Goal: Information Seeking & Learning: Learn about a topic

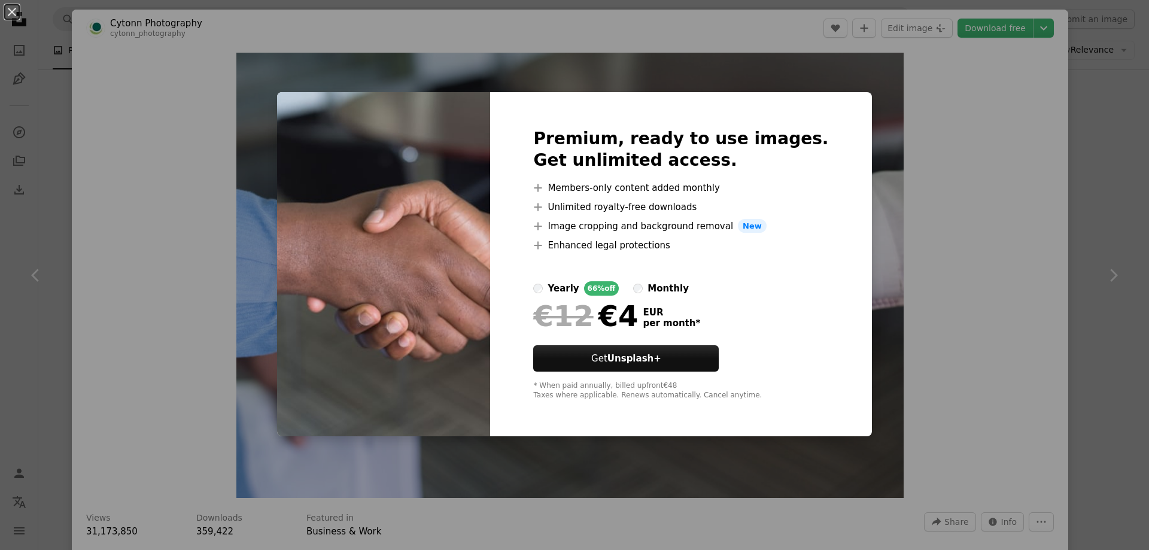
click at [921, 152] on div "An X shape Premium, ready to use images. Get unlimited access. A plus sign Memb…" at bounding box center [574, 275] width 1149 height 550
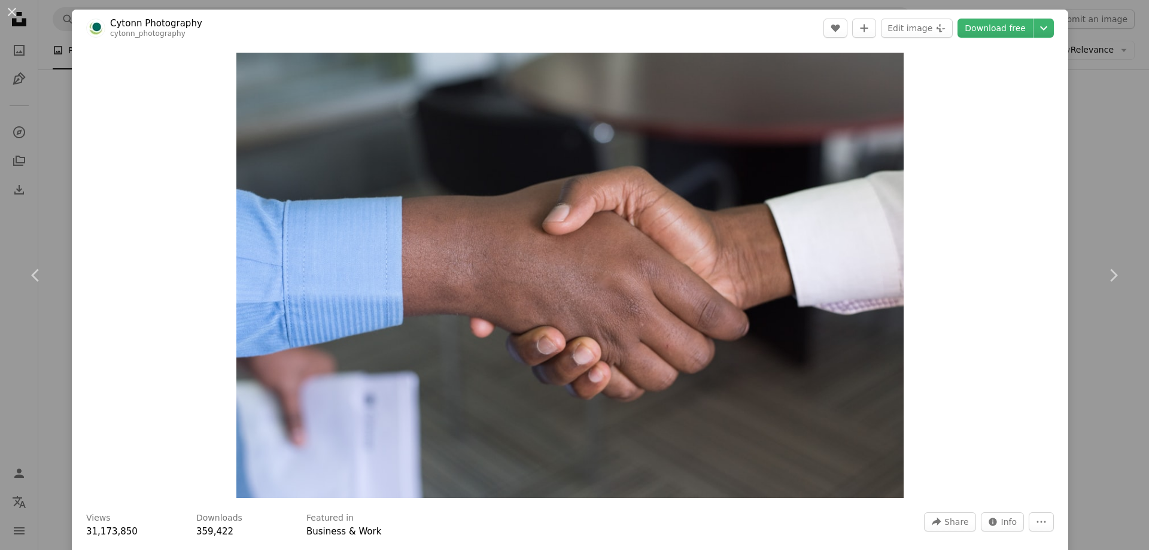
click at [1089, 133] on div "An X shape Chevron left Chevron right Cytonn Photography cytonn_photography A h…" at bounding box center [574, 275] width 1149 height 550
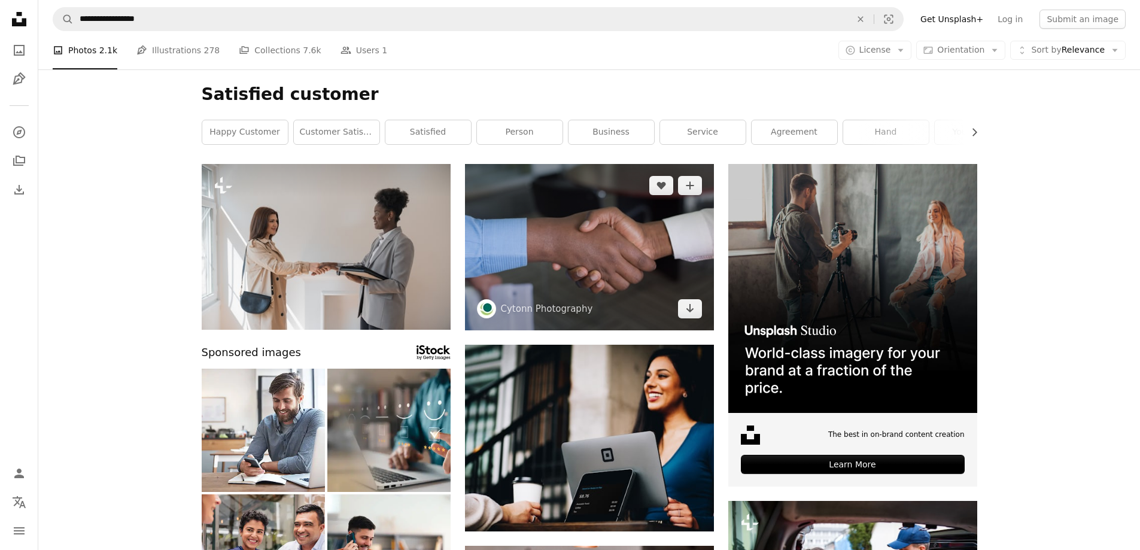
click at [612, 266] on img at bounding box center [589, 247] width 249 height 166
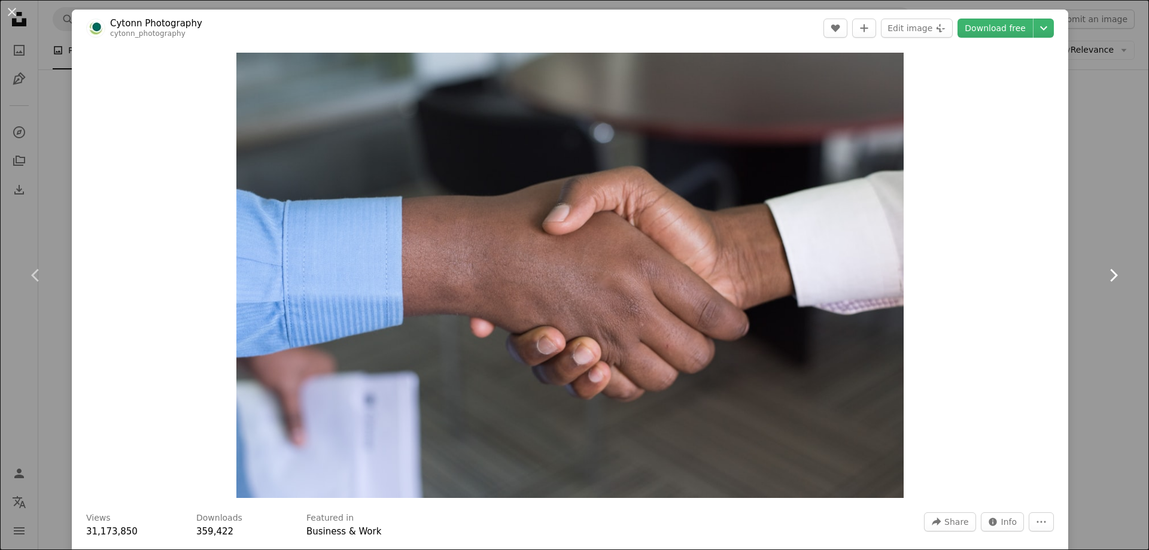
click at [1117, 278] on link "Chevron right" at bounding box center [1114, 275] width 72 height 115
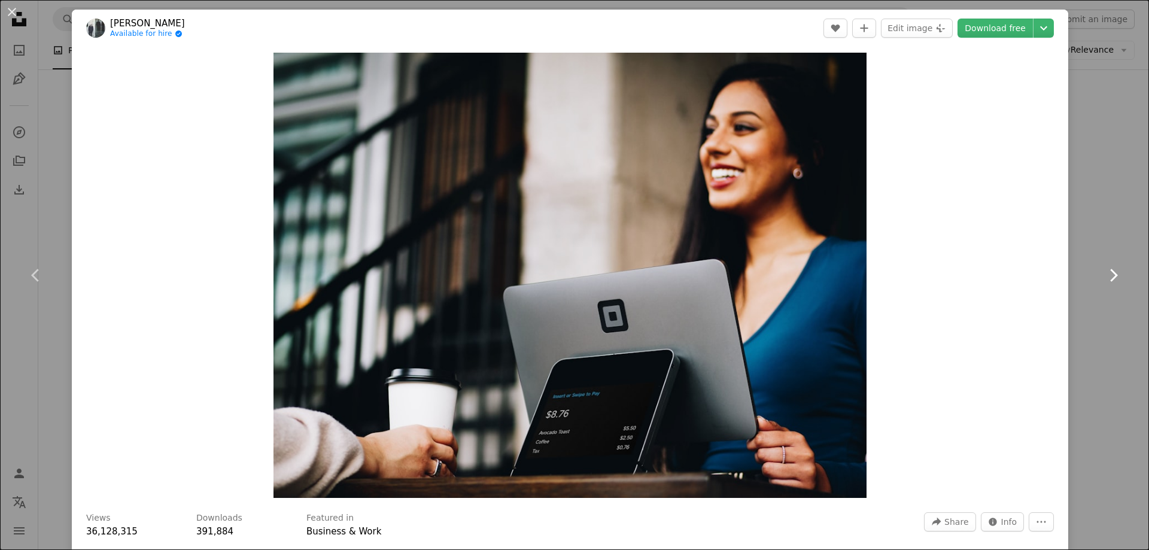
click at [1112, 276] on icon "Chevron right" at bounding box center [1113, 275] width 19 height 19
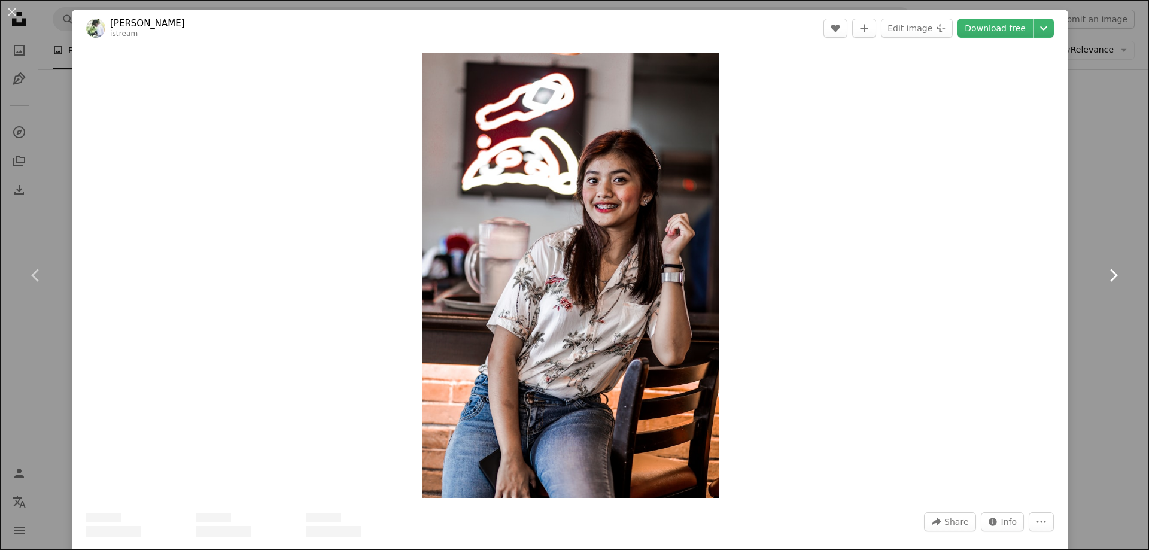
click at [1112, 276] on icon "Chevron right" at bounding box center [1113, 275] width 19 height 19
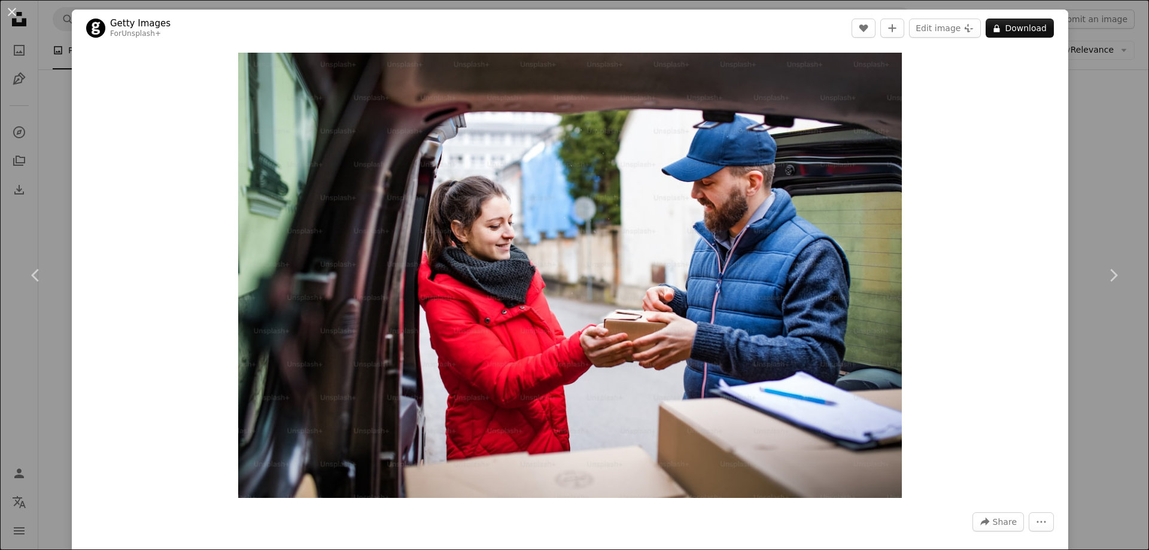
click at [1103, 174] on div "An X shape Chevron left Chevron right Getty Images For Unsplash+ A heart A plus…" at bounding box center [574, 275] width 1149 height 550
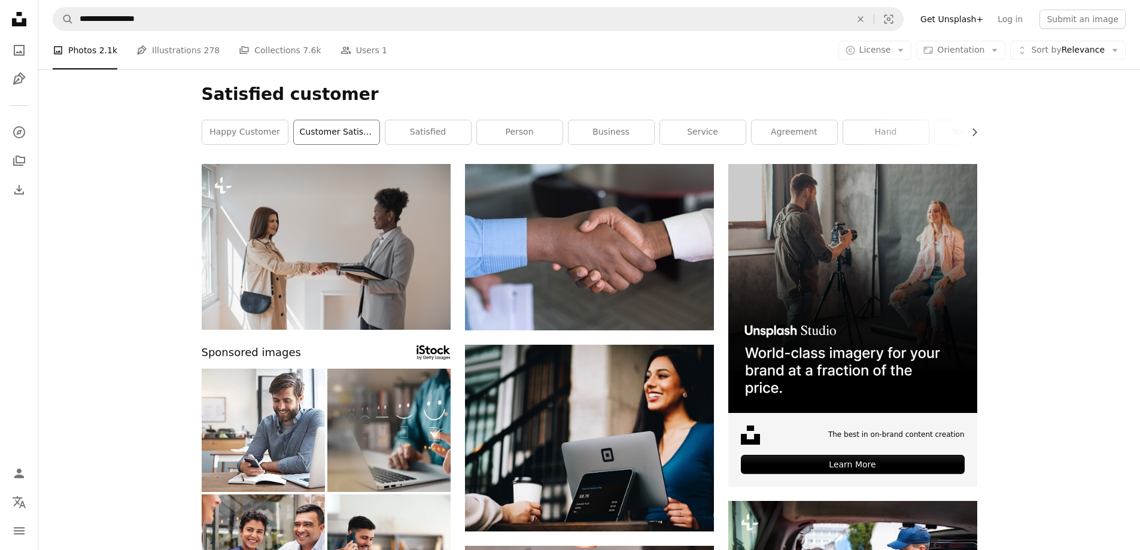
click at [350, 130] on link "customer satisfaction" at bounding box center [337, 132] width 86 height 24
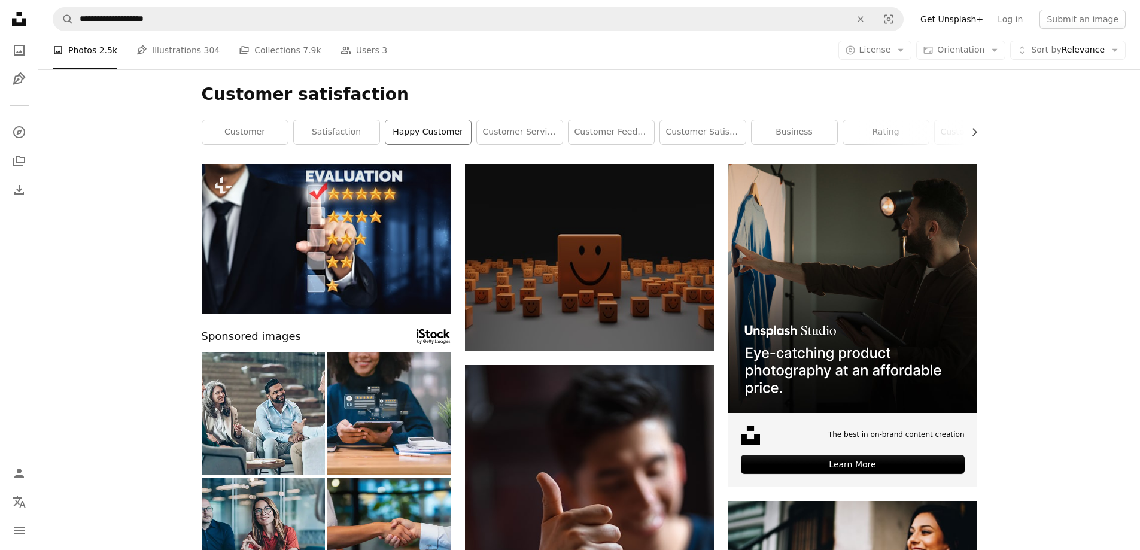
click at [450, 136] on link "happy customer" at bounding box center [429, 132] width 86 height 24
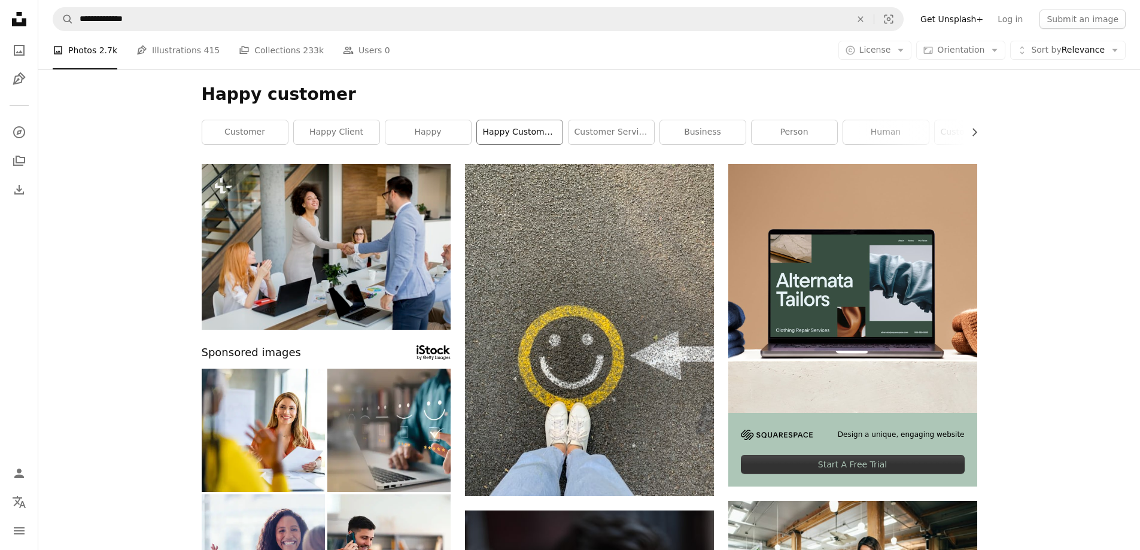
click at [521, 142] on link "happy customers" at bounding box center [520, 132] width 86 height 24
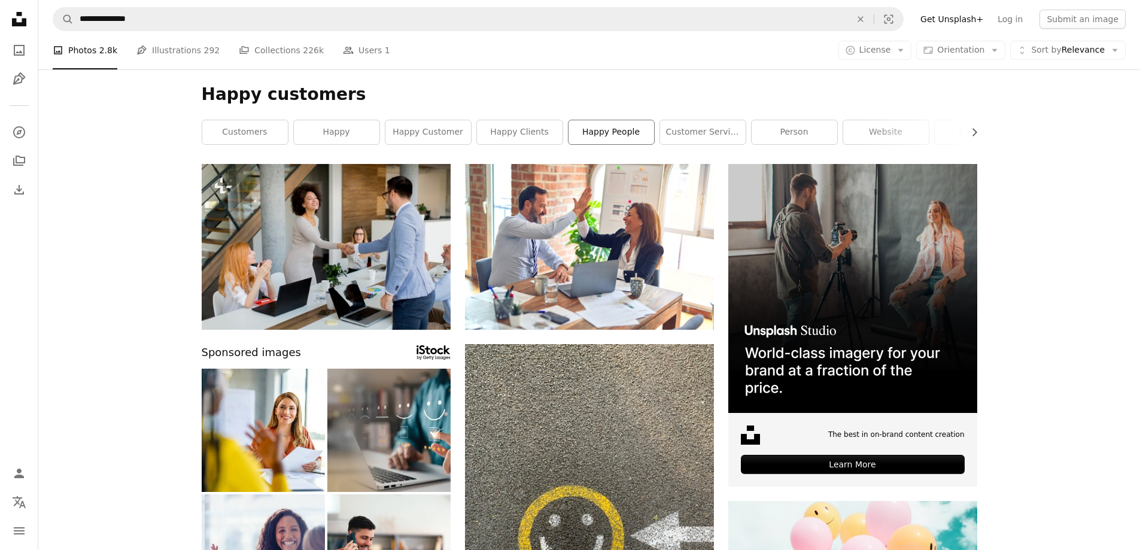
click at [626, 141] on link "happy people" at bounding box center [612, 132] width 86 height 24
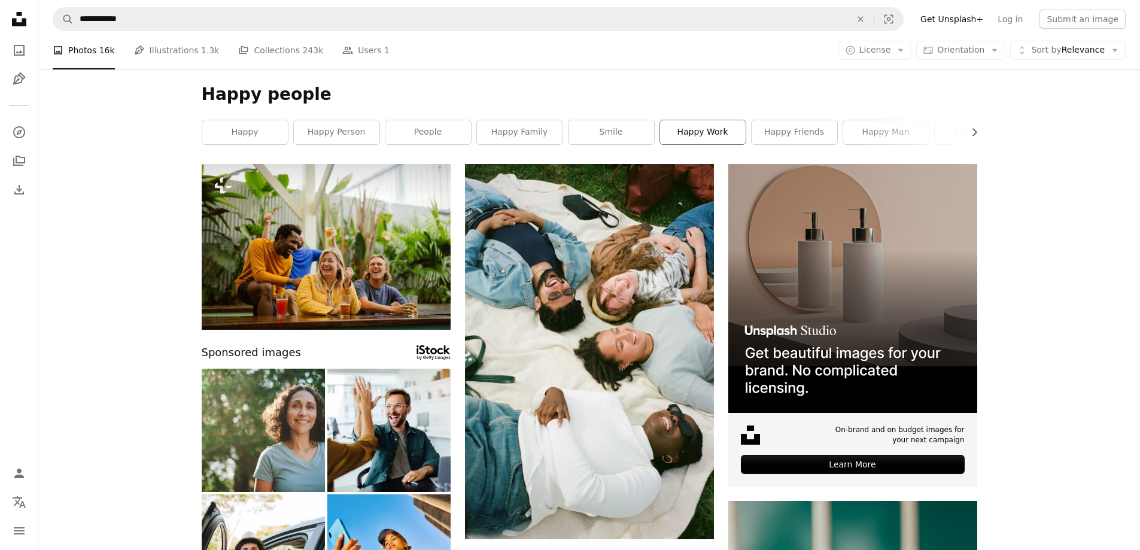
click at [709, 130] on link "happy work" at bounding box center [703, 132] width 86 height 24
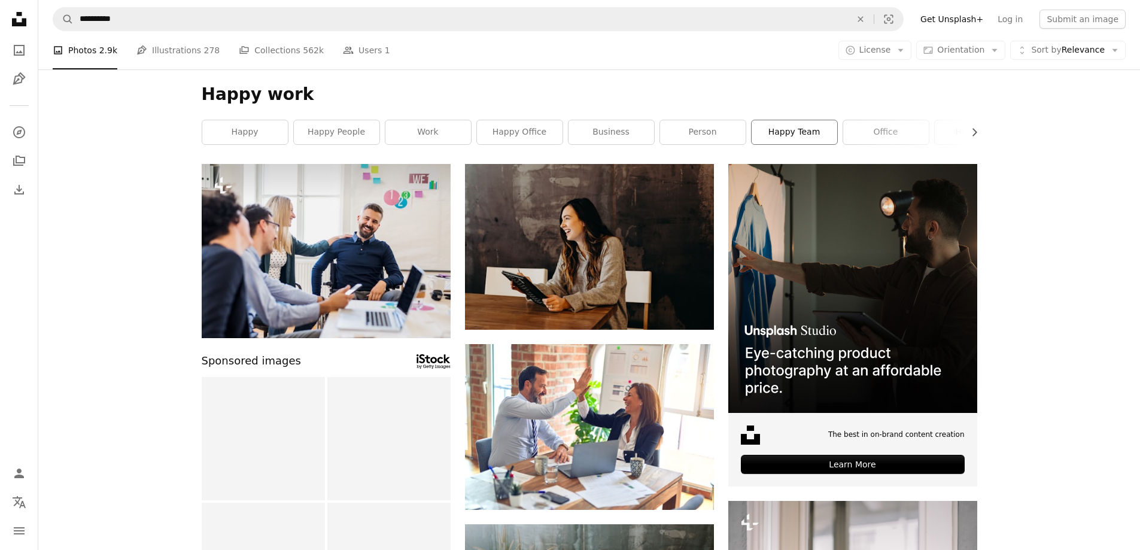
click at [811, 137] on link "happy team" at bounding box center [795, 132] width 86 height 24
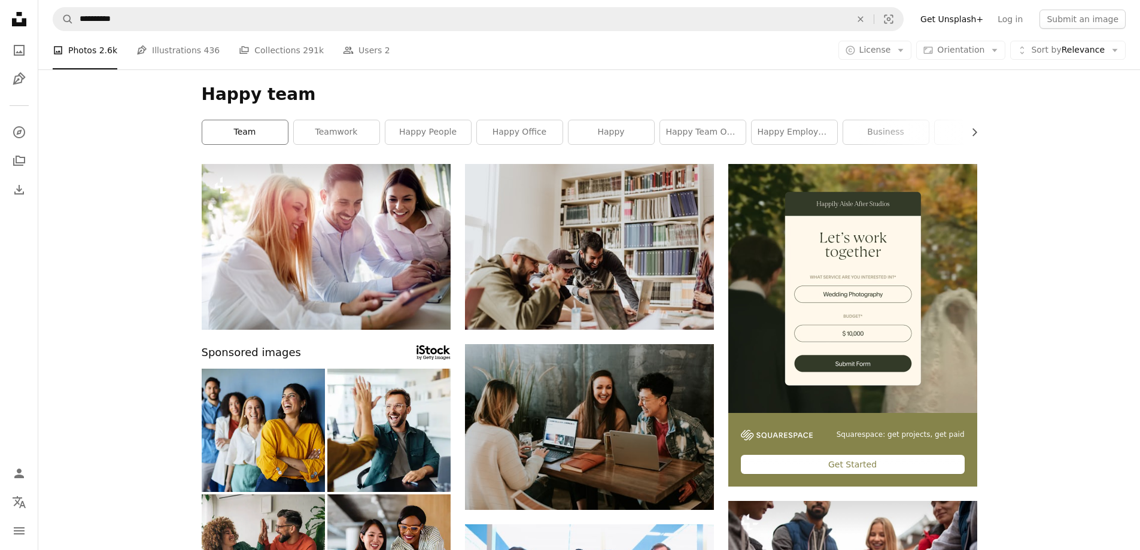
click at [266, 134] on link "team" at bounding box center [245, 132] width 86 height 24
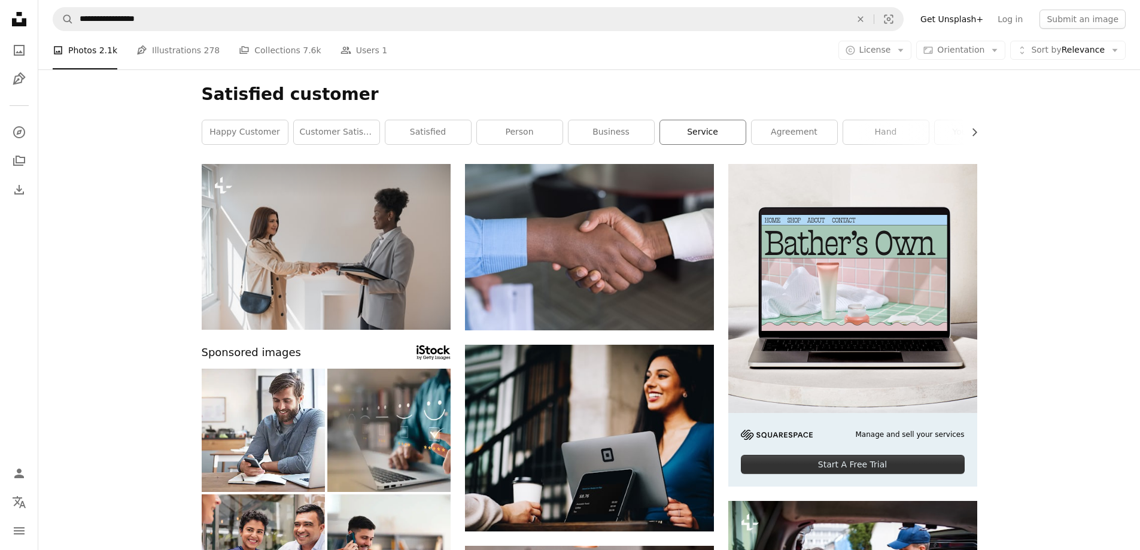
click at [708, 130] on link "service" at bounding box center [703, 132] width 86 height 24
